Goal: Information Seeking & Learning: Learn about a topic

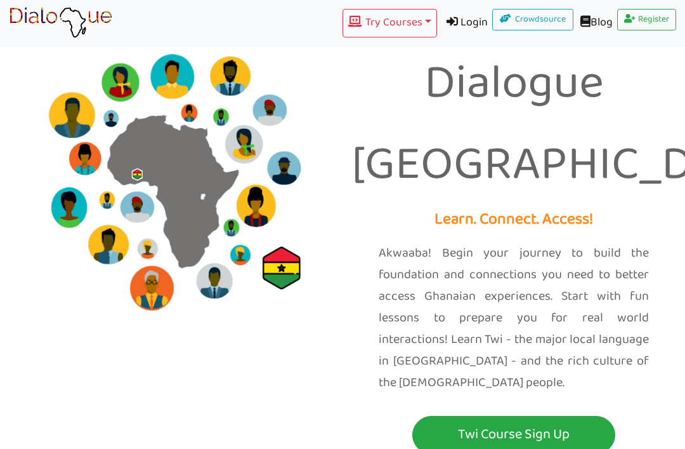
click at [376, 16] on button "Try Courses Toggle Dropdown" at bounding box center [390, 23] width 94 height 29
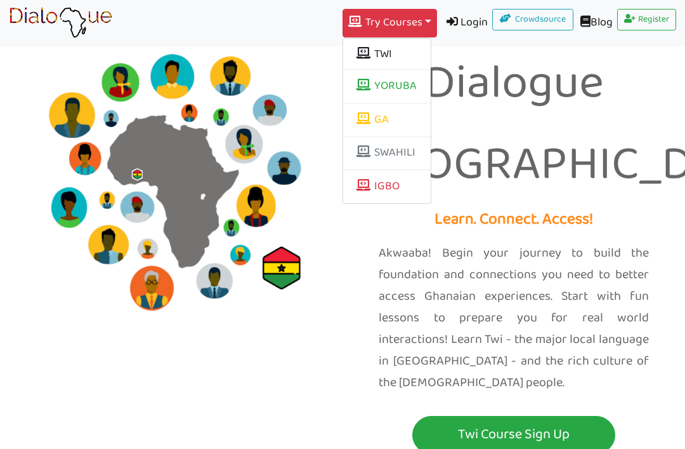
click at [383, 56] on button "TWI" at bounding box center [387, 54] width 88 height 22
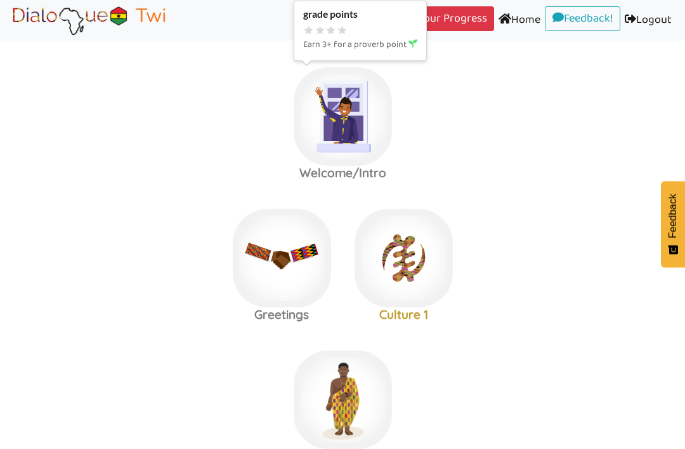
click at [345, 128] on img at bounding box center [343, 116] width 98 height 98
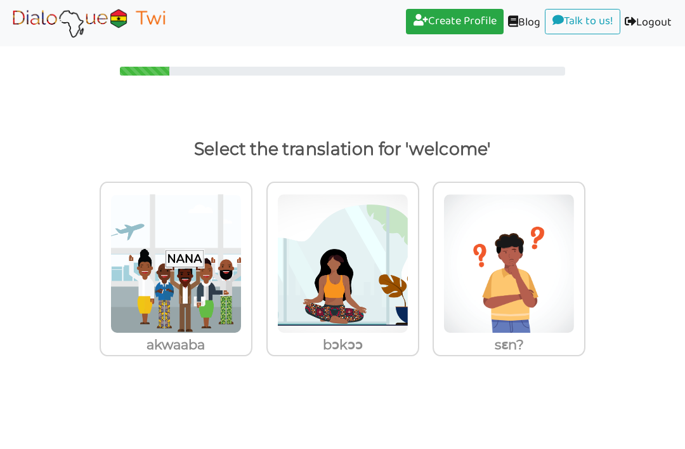
click at [170, 268] on img at bounding box center [175, 264] width 131 height 140
click at [251, 261] on input "akwaaba" at bounding box center [256, 256] width 10 height 10
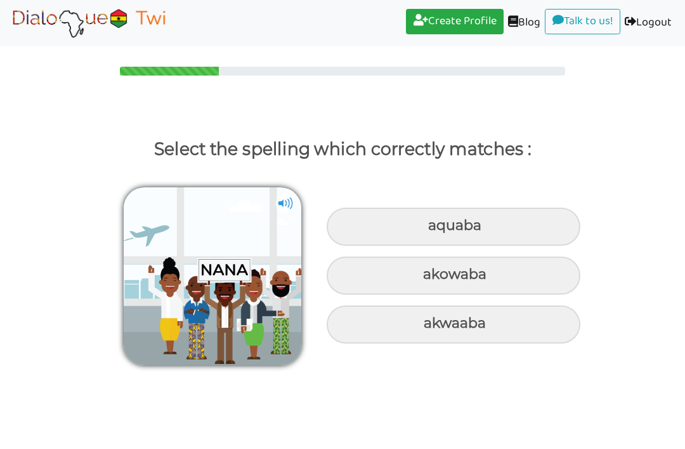
click at [504, 246] on div "akwaaba" at bounding box center [454, 226] width 254 height 38
click at [434, 230] on input "akwaaba" at bounding box center [430, 225] width 8 height 8
radio input "true"
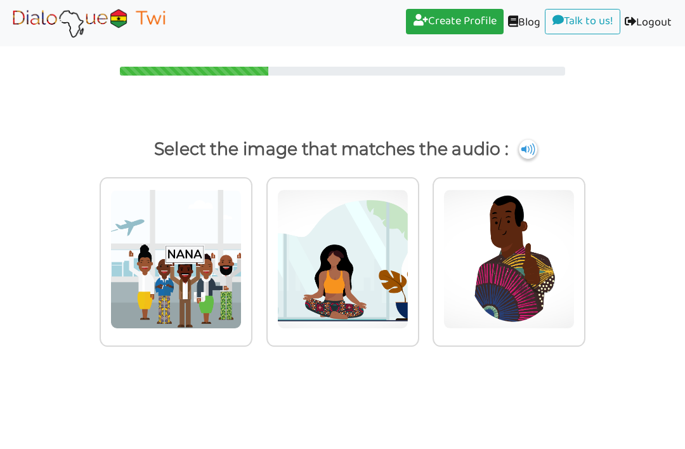
click at [192, 322] on img at bounding box center [175, 259] width 131 height 140
click at [251, 256] on input "radio" at bounding box center [256, 252] width 10 height 10
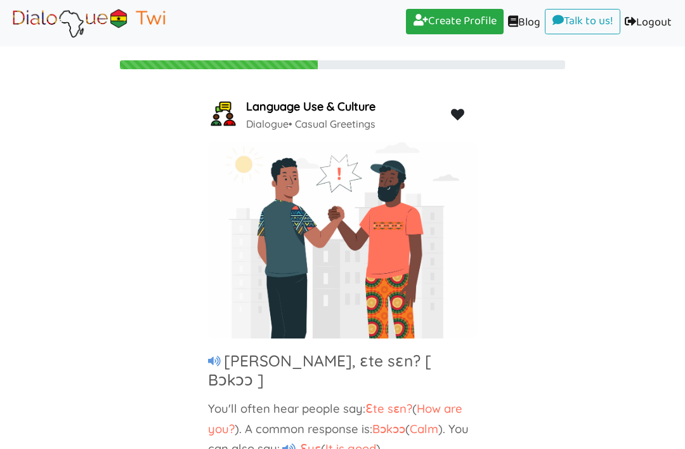
scroll to position [6, 0]
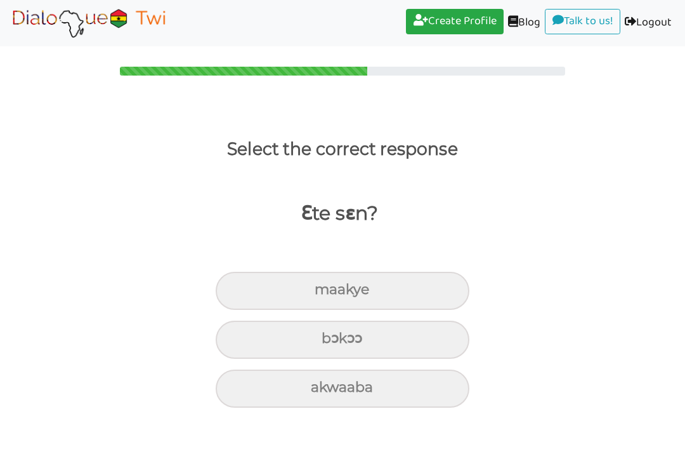
scroll to position [0, 0]
click at [322, 310] on div "bɔkɔɔ" at bounding box center [343, 291] width 254 height 38
click at [322, 294] on input "bɔkɔɔ" at bounding box center [320, 290] width 8 height 8
radio input "true"
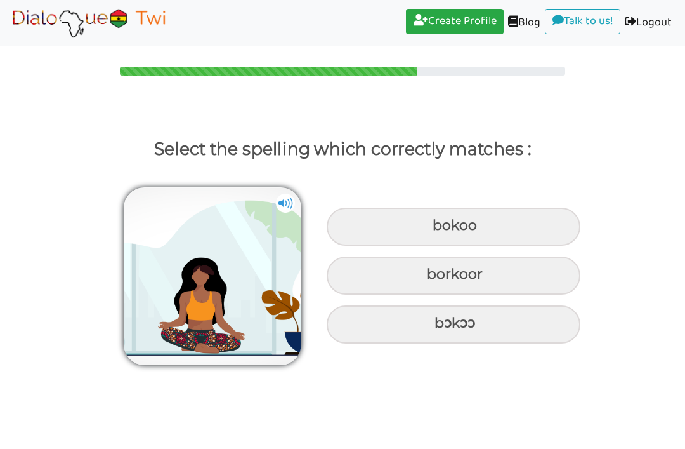
click at [463, 246] on div "bɔkɔɔ" at bounding box center [454, 226] width 254 height 38
click at [438, 230] on input "bɔkɔɔ" at bounding box center [434, 225] width 8 height 8
radio input "true"
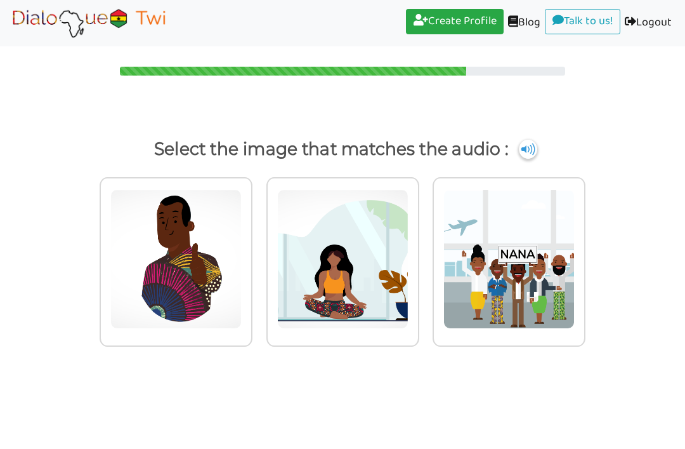
click at [242, 207] on img at bounding box center [175, 259] width 131 height 140
click at [261, 247] on input "radio" at bounding box center [256, 252] width 10 height 10
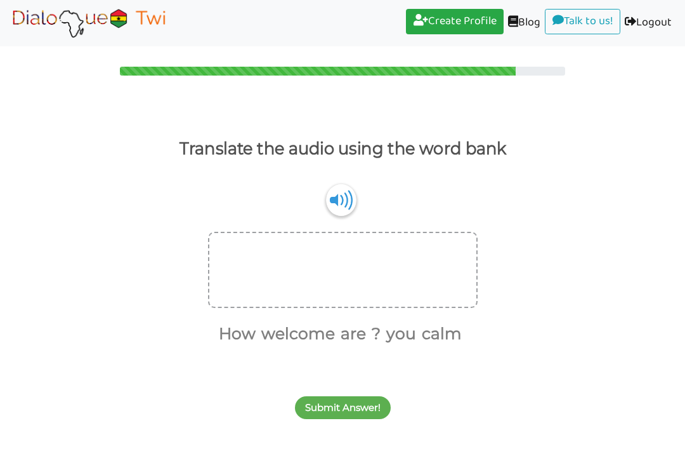
click at [336, 210] on img at bounding box center [341, 200] width 30 height 32
click at [380, 270] on div at bounding box center [343, 270] width 270 height 76
click at [392, 268] on div at bounding box center [343, 270] width 270 height 76
click at [352, 290] on div at bounding box center [343, 270] width 270 height 76
click at [354, 295] on div at bounding box center [343, 270] width 270 height 76
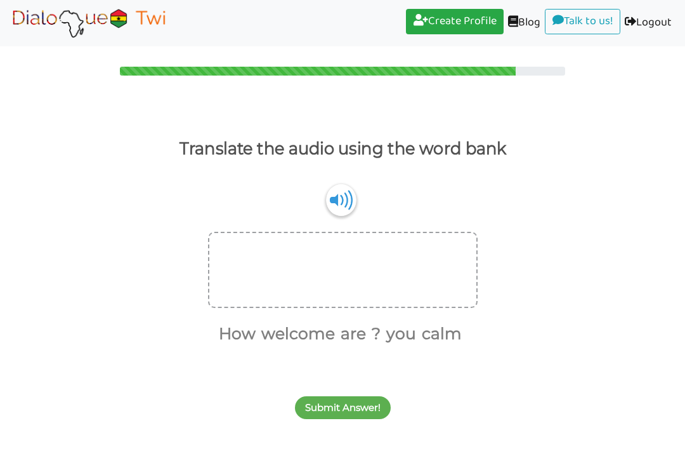
click at [351, 293] on div at bounding box center [343, 270] width 270 height 76
click at [299, 328] on button "welcome" at bounding box center [296, 334] width 78 height 24
click at [347, 242] on button "welcome" at bounding box center [340, 249] width 78 height 24
click at [224, 336] on button "How" at bounding box center [234, 334] width 41 height 24
click at [331, 334] on button "are" at bounding box center [330, 334] width 30 height 24
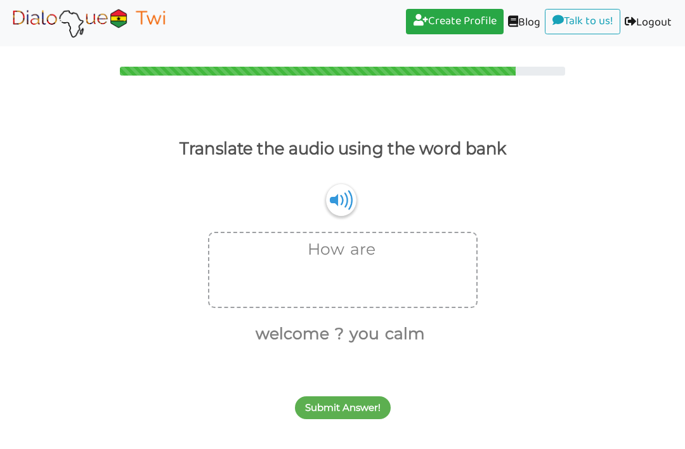
click at [362, 334] on button "you" at bounding box center [362, 334] width 34 height 24
click at [357, 331] on button "?" at bounding box center [354, 334] width 13 height 24
click at [362, 407] on button "Submit Answer!" at bounding box center [343, 407] width 96 height 23
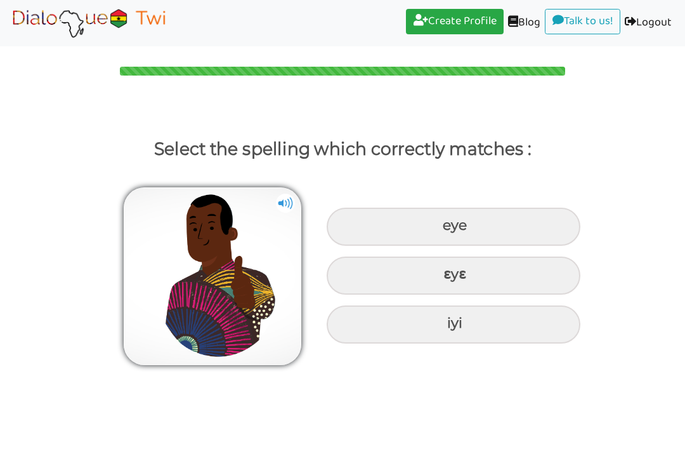
click at [542, 246] on div "ɛyɛ" at bounding box center [454, 226] width 254 height 38
click at [449, 230] on input "ɛyɛ" at bounding box center [444, 225] width 8 height 8
radio input "true"
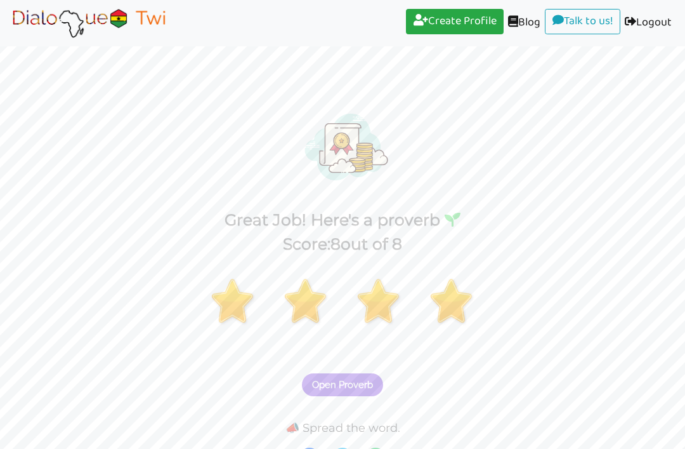
scroll to position [21, 0]
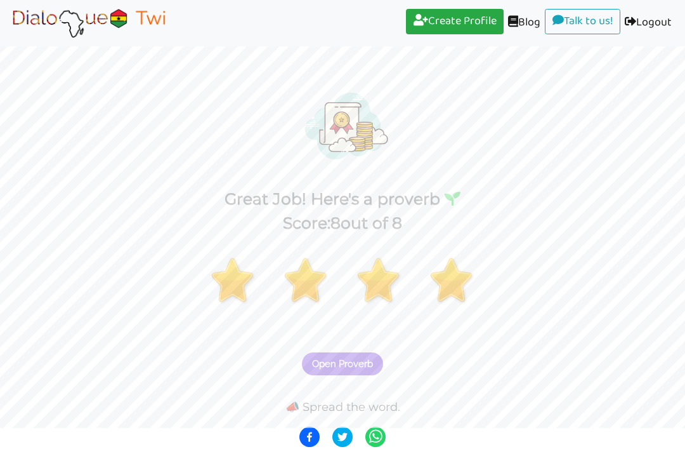
click at [350, 347] on div "Open Proverb" at bounding box center [342, 356] width 685 height 50
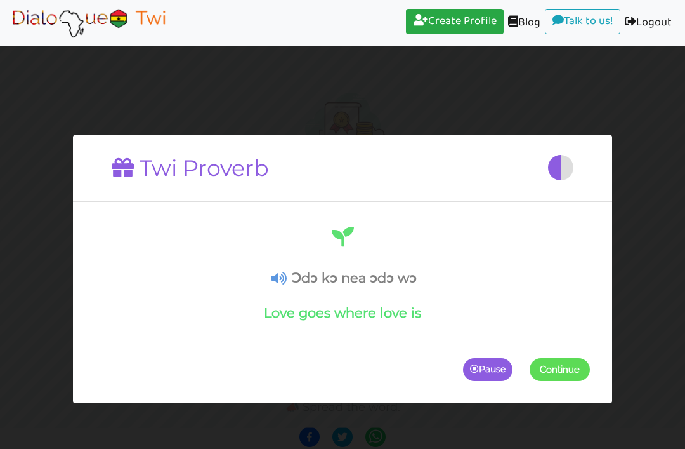
click at [278, 273] on icon at bounding box center [279, 278] width 15 height 13
click at [274, 272] on icon at bounding box center [279, 278] width 15 height 13
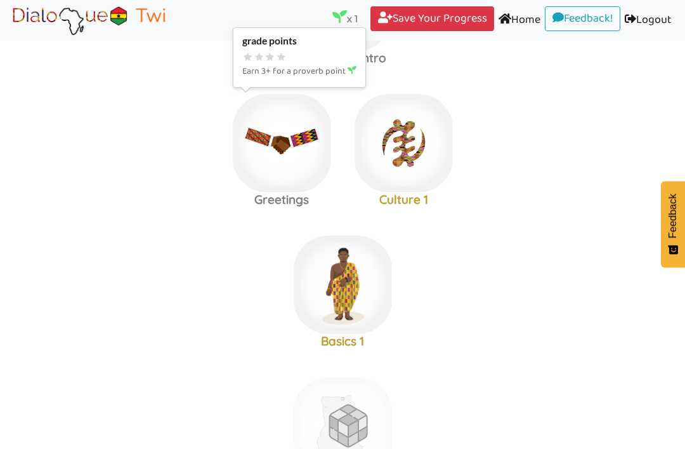
scroll to position [437, 0]
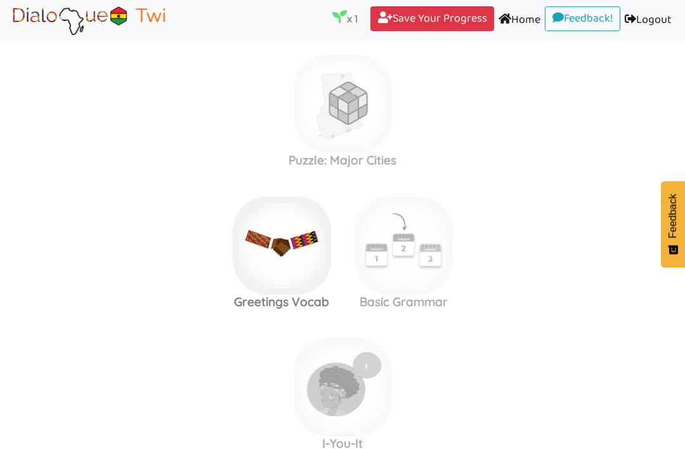
click at [379, 153] on img at bounding box center [343, 104] width 98 height 98
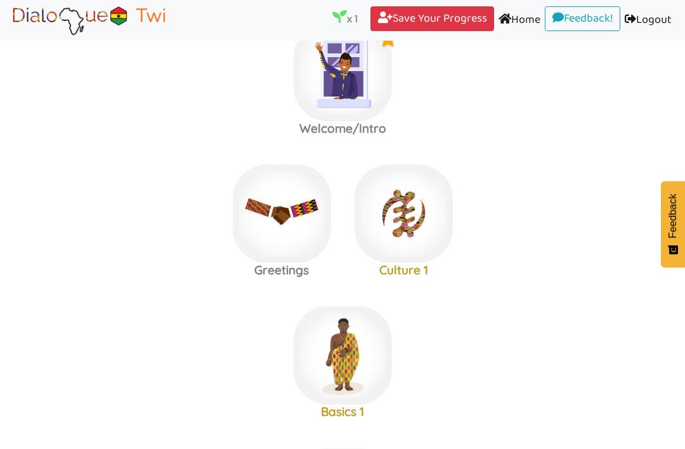
scroll to position [41, 0]
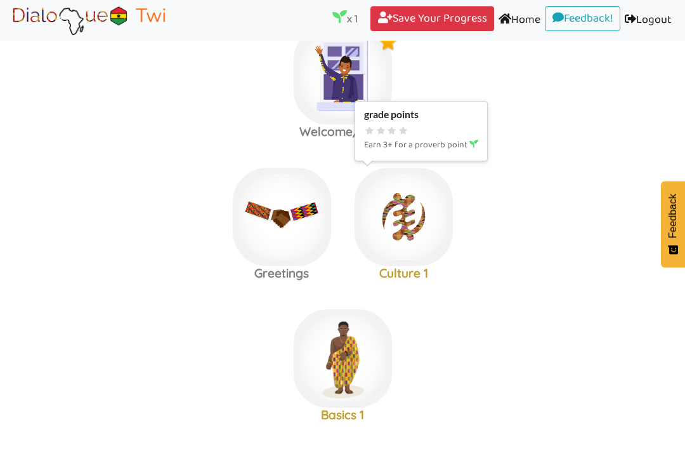
click at [392, 124] on img at bounding box center [343, 75] width 98 height 98
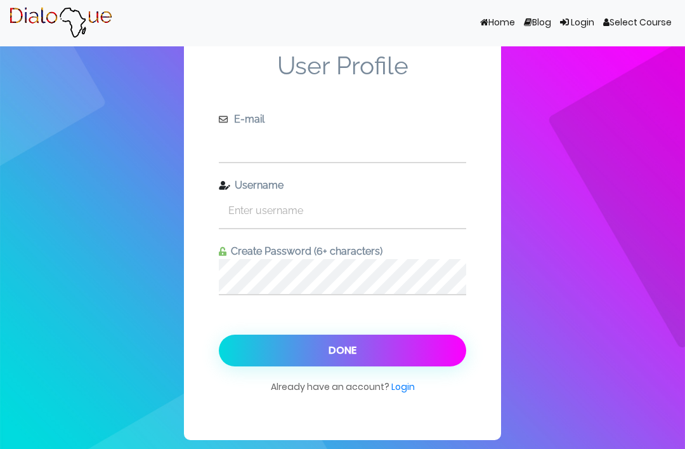
click at [386, 162] on input "text" at bounding box center [342, 144] width 247 height 35
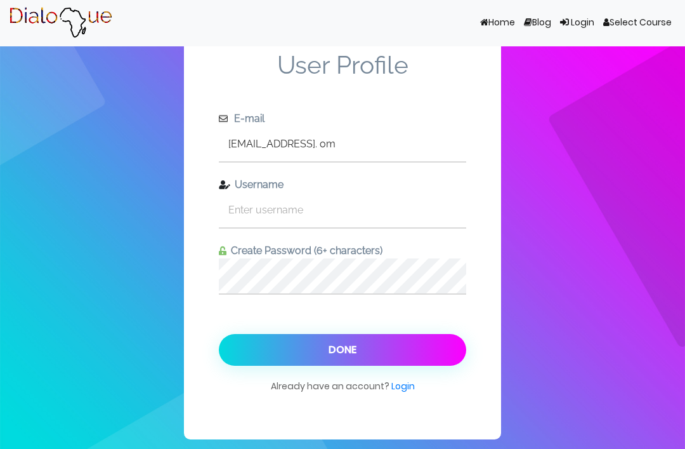
scroll to position [41, 0]
type input "[EMAIL_ADDRESS]. om"
click at [391, 192] on input "text" at bounding box center [342, 209] width 247 height 35
type input "[PERSON_NAME]"
click at [424, 334] on button "Done" at bounding box center [342, 350] width 247 height 32
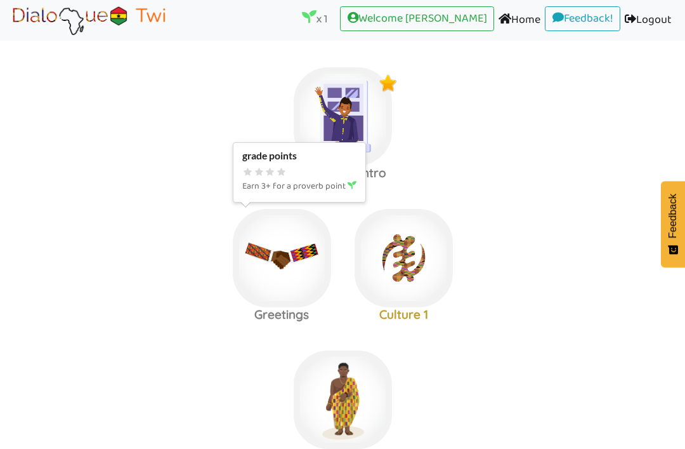
click at [310, 166] on img at bounding box center [343, 116] width 98 height 98
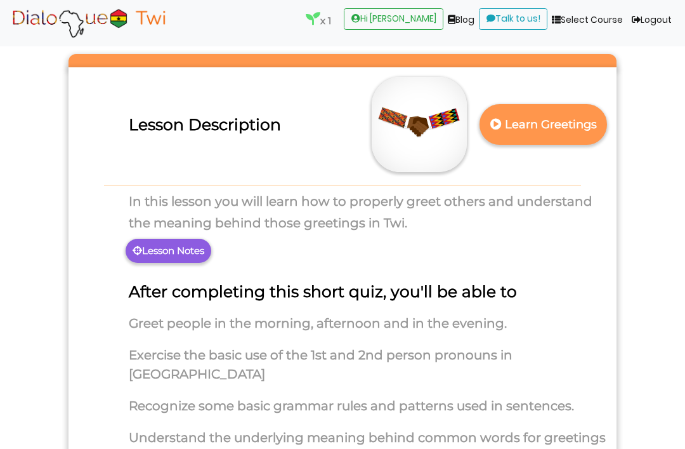
scroll to position [51, 0]
click at [527, 125] on p "Learn Greetings" at bounding box center [544, 124] width 112 height 31
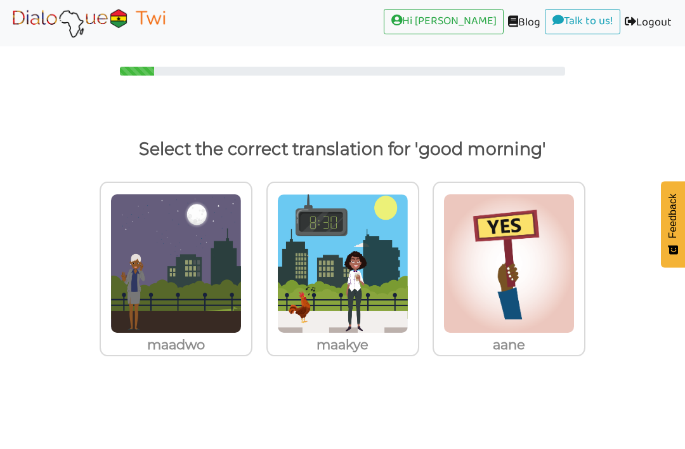
click at [242, 246] on img at bounding box center [175, 264] width 131 height 140
click at [261, 251] on input "maakye" at bounding box center [256, 256] width 10 height 10
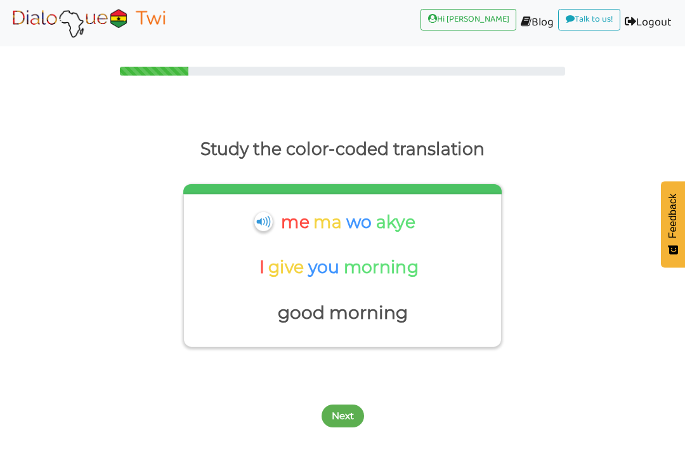
click at [267, 223] on img at bounding box center [263, 220] width 18 height 19
click at [264, 220] on img at bounding box center [263, 220] width 18 height 19
click at [268, 213] on div "me ma wo akye" at bounding box center [341, 226] width 157 height 39
click at [310, 306] on p "good morning" at bounding box center [342, 313] width 305 height 30
click at [263, 220] on img at bounding box center [263, 220] width 18 height 19
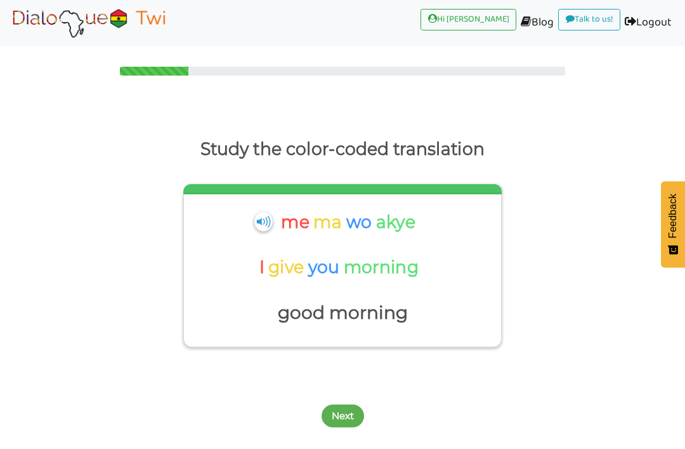
click at [335, 404] on button "Next" at bounding box center [343, 415] width 43 height 23
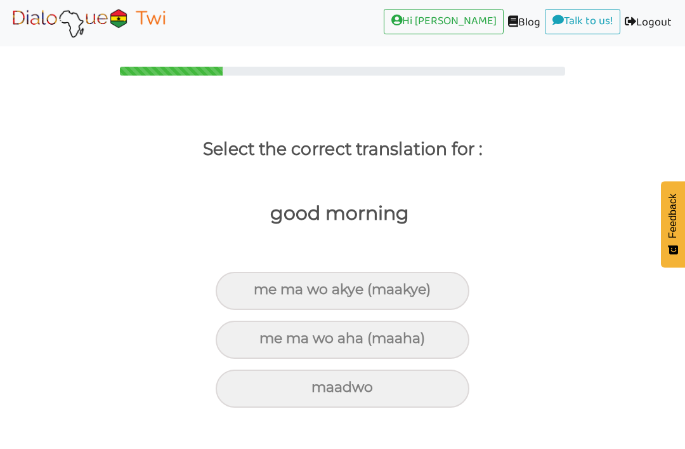
click at [403, 280] on div "me ma wo akye (maakye)" at bounding box center [343, 291] width 254 height 38
click at [263, 286] on input "me ma wo akye (maakye)" at bounding box center [259, 290] width 8 height 8
radio input "true"
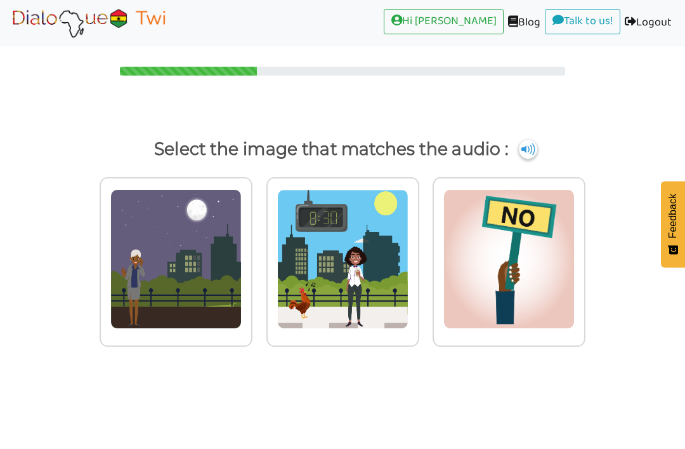
click at [242, 266] on img at bounding box center [175, 259] width 131 height 140
click at [261, 256] on input "radio" at bounding box center [256, 252] width 10 height 10
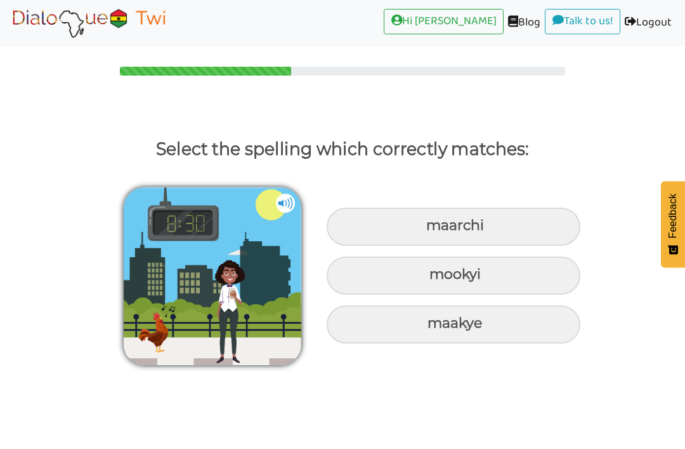
click at [456, 246] on div "maakye" at bounding box center [454, 226] width 254 height 38
click at [432, 230] on input "maakye" at bounding box center [428, 225] width 8 height 8
radio input "true"
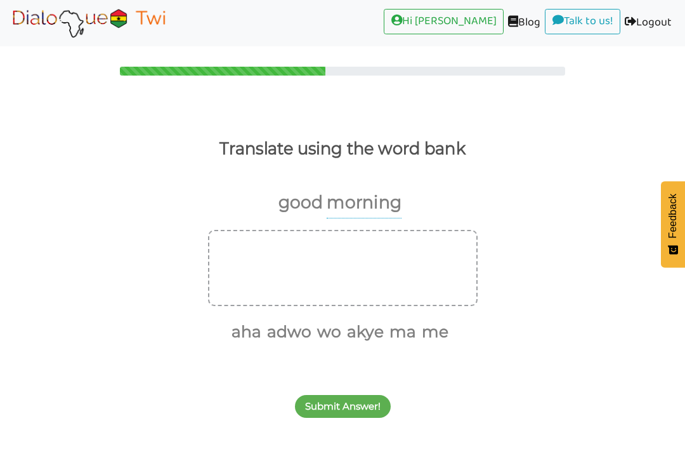
click at [325, 213] on div "morning" at bounding box center [363, 205] width 80 height 37
click at [364, 160] on p "Translate using the word bank" at bounding box center [342, 148] width 651 height 29
click at [289, 204] on p "good" at bounding box center [301, 202] width 44 height 30
click at [402, 334] on button "ma" at bounding box center [400, 332] width 31 height 24
click at [349, 338] on button "wo" at bounding box center [343, 332] width 29 height 24
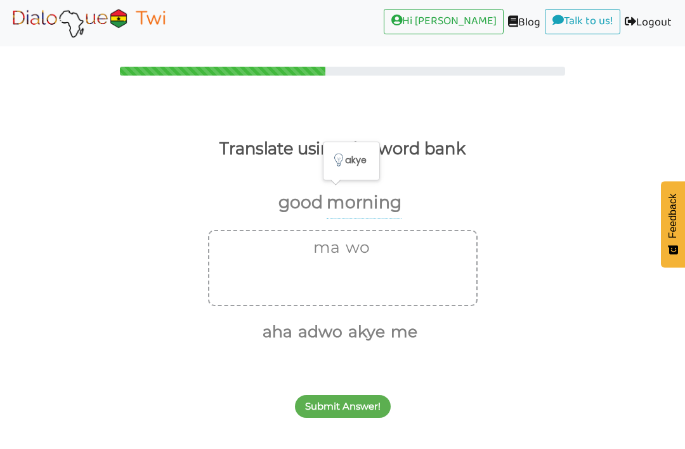
click at [376, 205] on p "morning" at bounding box center [364, 202] width 75 height 31
click at [373, 333] on button "akye" at bounding box center [364, 332] width 41 height 24
click at [364, 410] on button "Submit Answer!" at bounding box center [343, 406] width 96 height 23
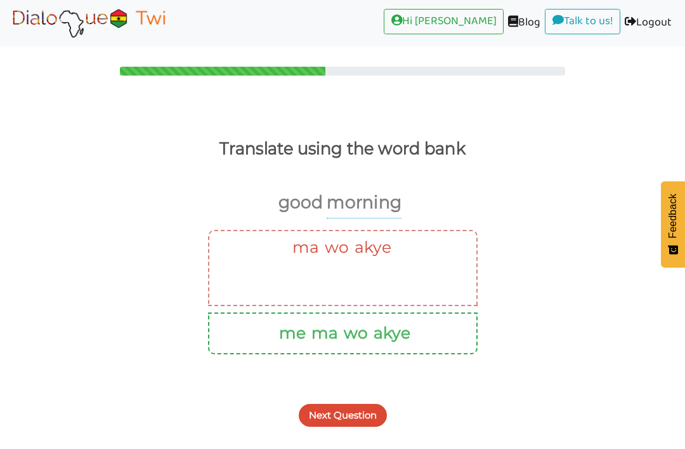
click at [365, 407] on button "Next Question" at bounding box center [343, 415] width 88 height 23
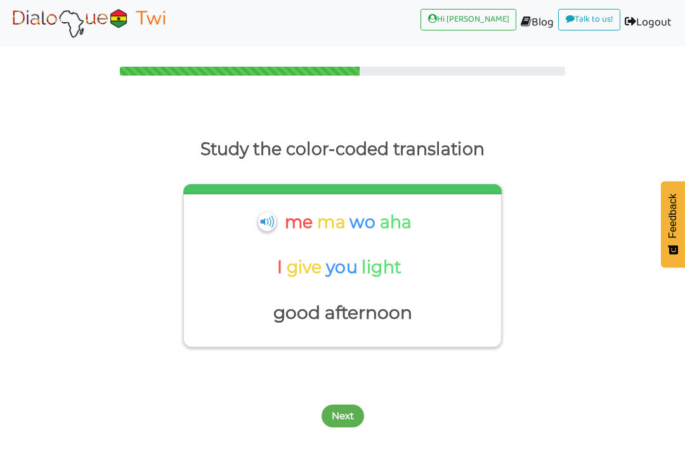
click at [261, 233] on div "me ma wo aha I give you light good afternoon" at bounding box center [342, 267] width 305 height 121
click at [267, 228] on img at bounding box center [267, 220] width 18 height 19
click at [293, 218] on p "me" at bounding box center [300, 222] width 32 height 30
click at [390, 262] on p "light" at bounding box center [383, 267] width 43 height 30
click at [592, 421] on div "Next" at bounding box center [342, 408] width 685 height 50
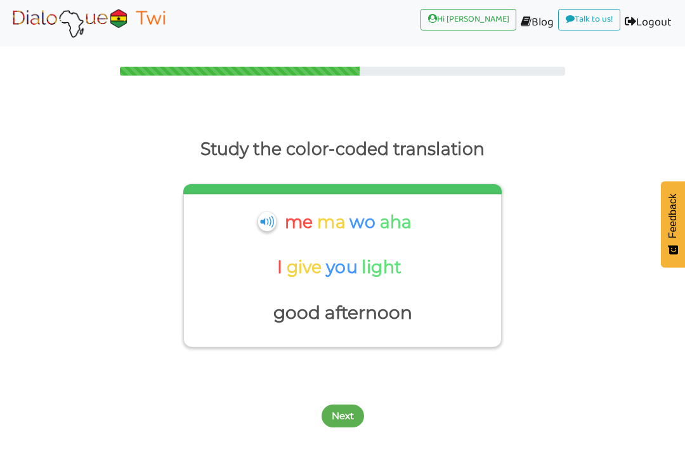
click at [355, 265] on p "you" at bounding box center [344, 267] width 36 height 30
click at [378, 315] on p "good afternoon" at bounding box center [342, 313] width 305 height 30
click at [354, 408] on button "Next" at bounding box center [343, 415] width 43 height 23
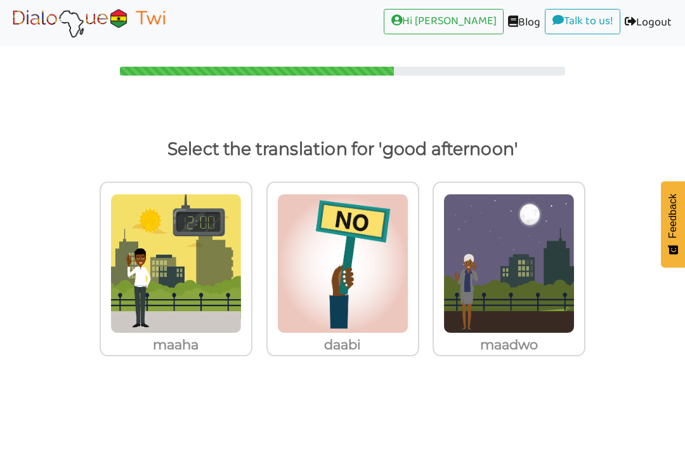
click at [197, 356] on label "maaha" at bounding box center [176, 279] width 167 height 209
click at [251, 261] on input "maaha" at bounding box center [256, 256] width 10 height 10
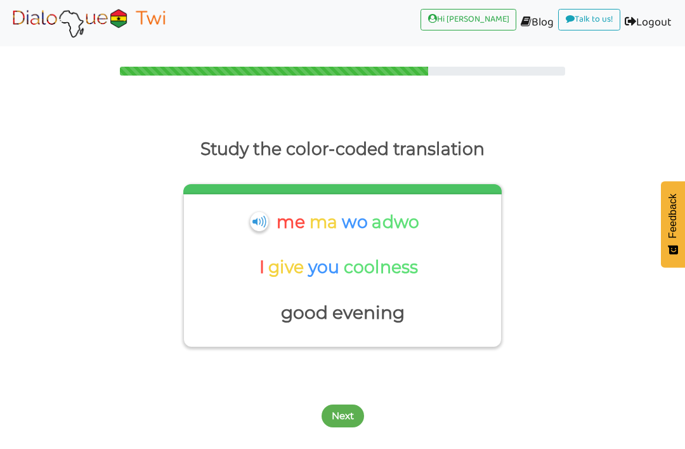
click at [258, 212] on div "me ma wo adwo" at bounding box center [340, 226] width 165 height 39
click at [345, 411] on button "Next" at bounding box center [343, 415] width 43 height 23
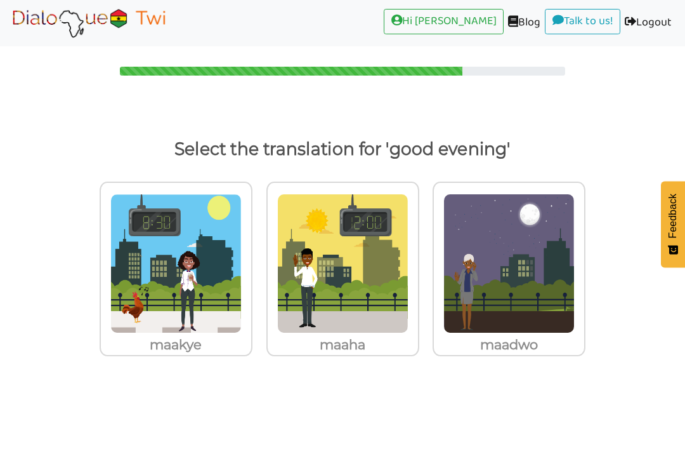
click at [475, 138] on p "Select the translation for 'good evening'" at bounding box center [342, 149] width 651 height 30
click at [477, 145] on p "Select the translation for 'good evening'" at bounding box center [342, 149] width 651 height 30
click at [242, 214] on img at bounding box center [175, 264] width 131 height 140
click at [261, 251] on input "maadwo" at bounding box center [256, 256] width 10 height 10
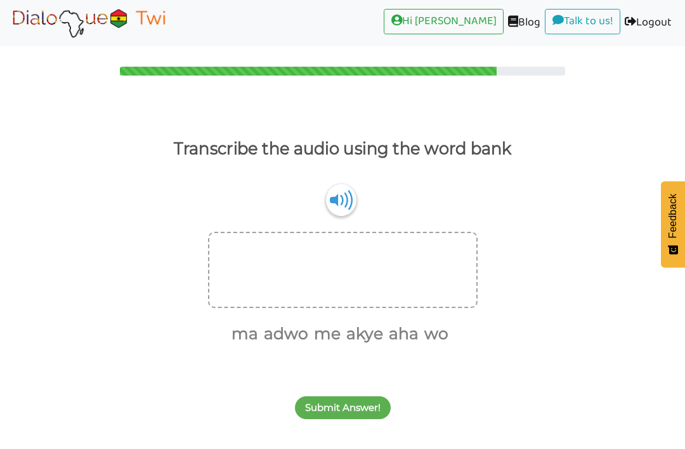
click at [353, 196] on img at bounding box center [341, 200] width 30 height 32
click at [354, 204] on img at bounding box center [341, 200] width 30 height 32
click at [334, 205] on img at bounding box center [341, 200] width 30 height 32
click at [336, 334] on button "me" at bounding box center [325, 334] width 31 height 24
click at [263, 343] on button "ma" at bounding box center [259, 334] width 31 height 24
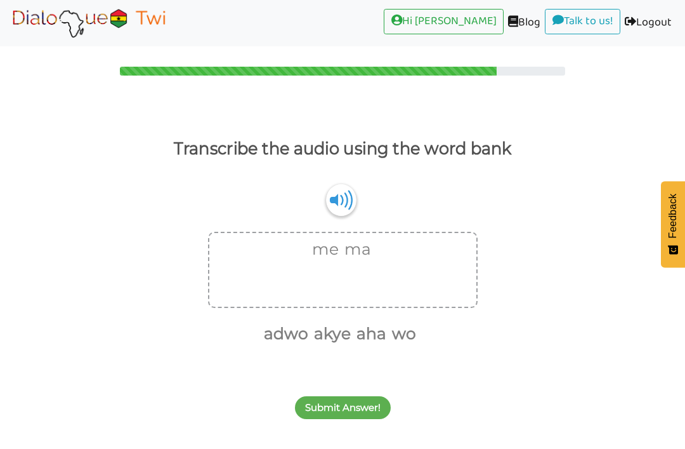
click at [354, 200] on img at bounding box center [341, 200] width 30 height 32
click at [377, 327] on button "aha" at bounding box center [369, 334] width 34 height 24
click at [346, 338] on button "akye" at bounding box center [347, 334] width 41 height 24
click at [360, 412] on button "Submit Answer!" at bounding box center [343, 407] width 96 height 23
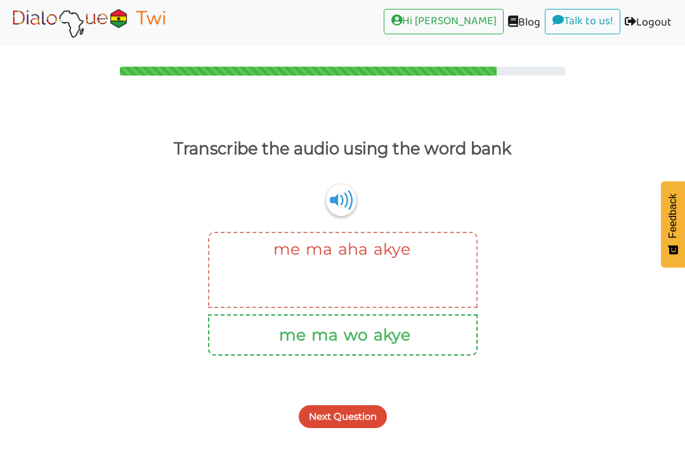
click at [363, 420] on button "Next Question" at bounding box center [343, 416] width 88 height 23
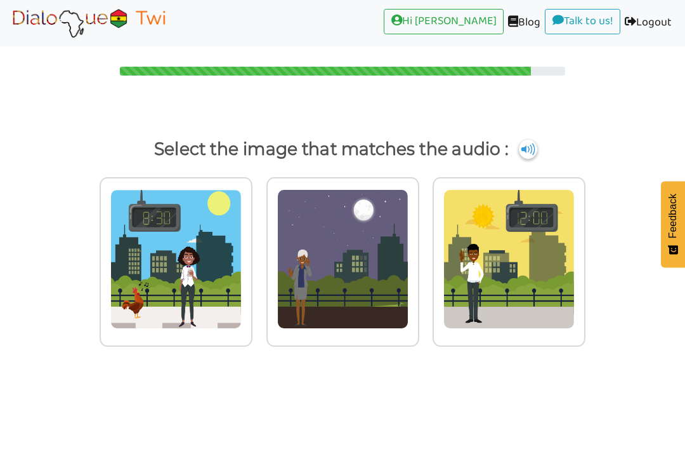
click at [242, 324] on img at bounding box center [175, 259] width 131 height 140
click at [261, 256] on input "radio" at bounding box center [256, 252] width 10 height 10
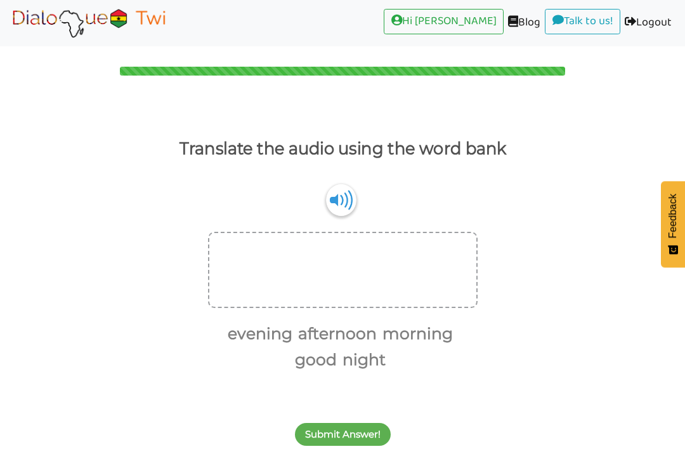
click at [352, 201] on img at bounding box center [341, 200] width 30 height 32
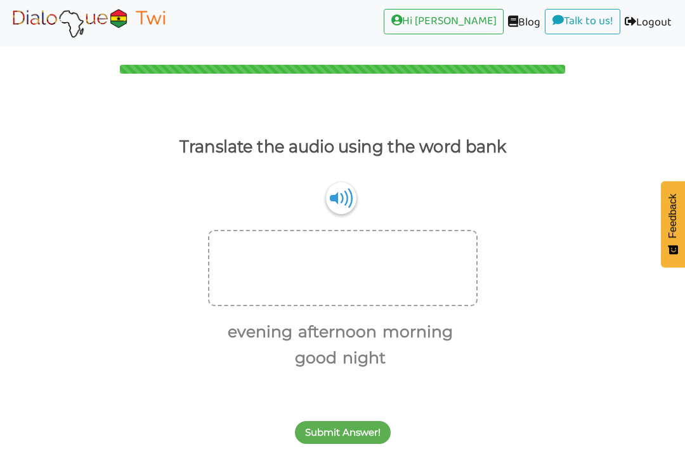
click at [422, 334] on button "morning" at bounding box center [415, 332] width 75 height 24
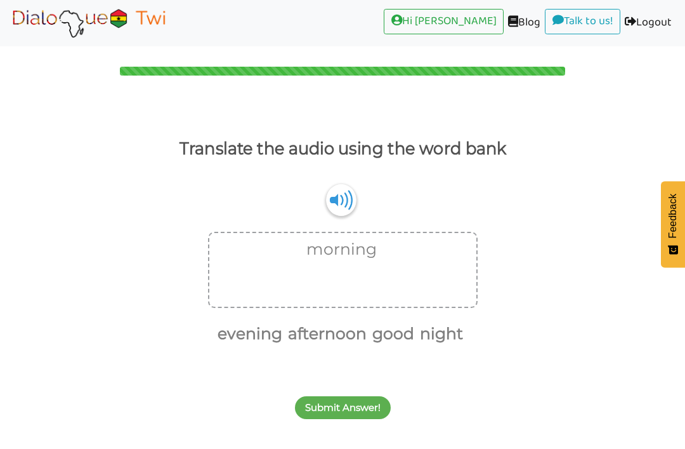
click at [370, 419] on button "Submit Answer!" at bounding box center [343, 407] width 96 height 23
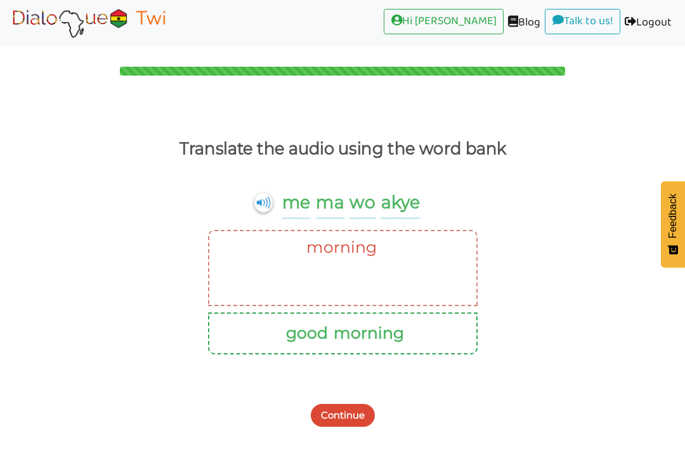
click at [352, 416] on button "Continue" at bounding box center [343, 415] width 64 height 23
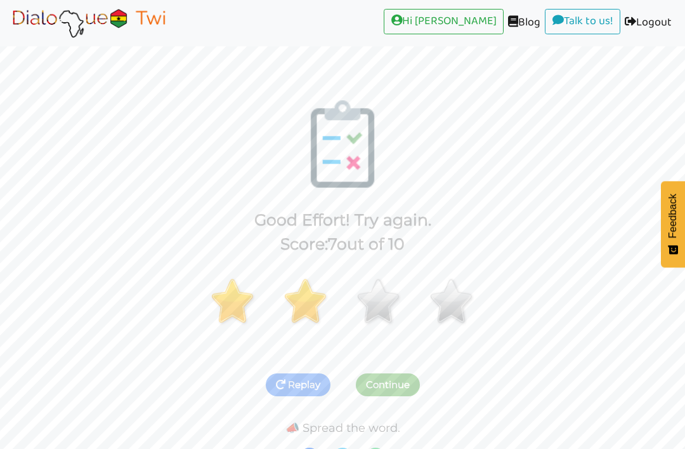
scroll to position [21, 0]
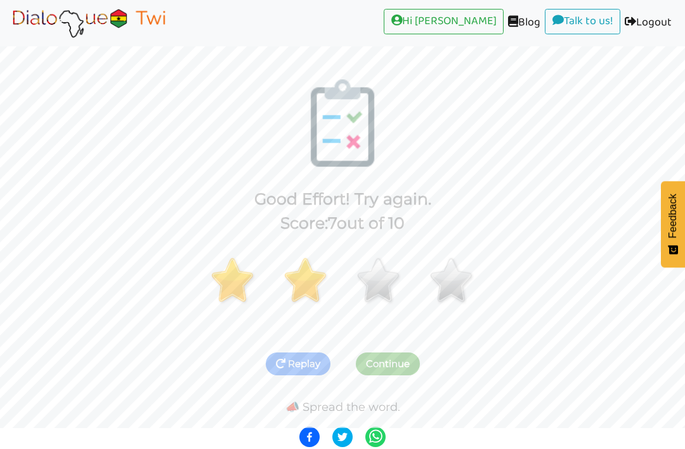
click at [390, 362] on button "Continue" at bounding box center [388, 363] width 64 height 23
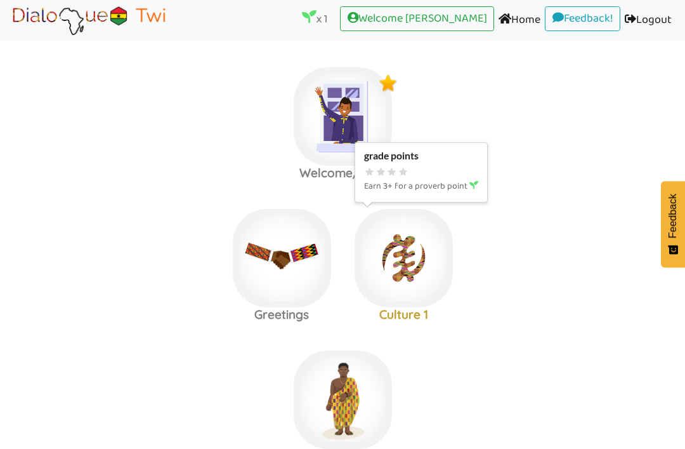
click at [392, 166] on img at bounding box center [343, 116] width 98 height 98
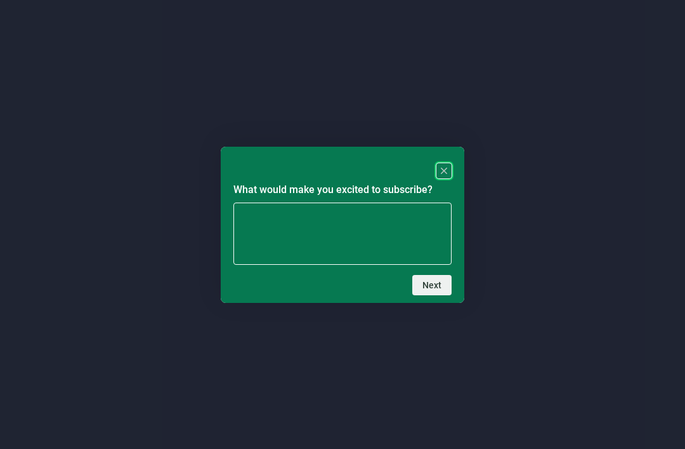
click at [445, 167] on rect "Close" at bounding box center [444, 170] width 15 height 15
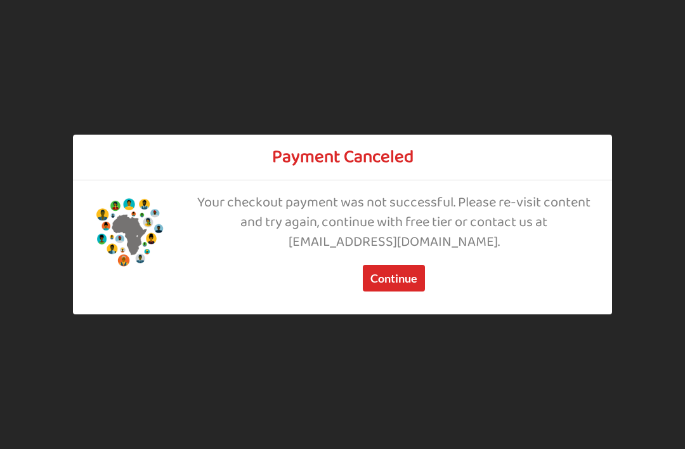
click at [412, 279] on button "Continue" at bounding box center [394, 278] width 62 height 27
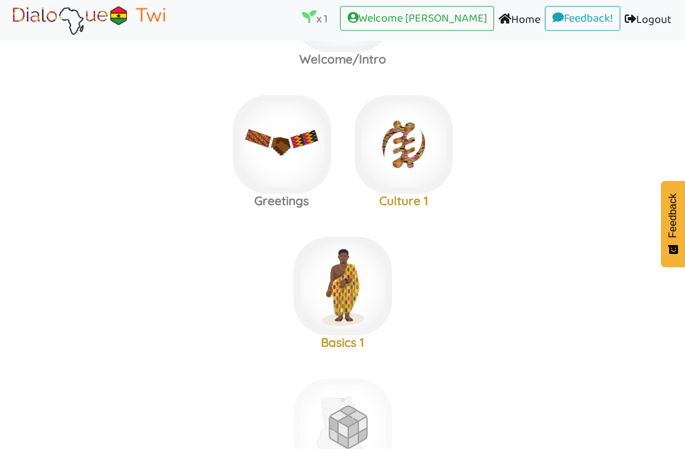
scroll to position [114, 0]
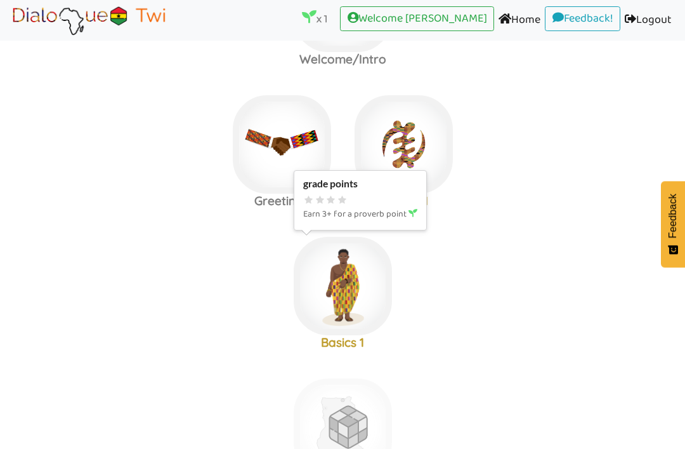
click at [372, 52] on img at bounding box center [343, 3] width 98 height 98
